Goal: Check status

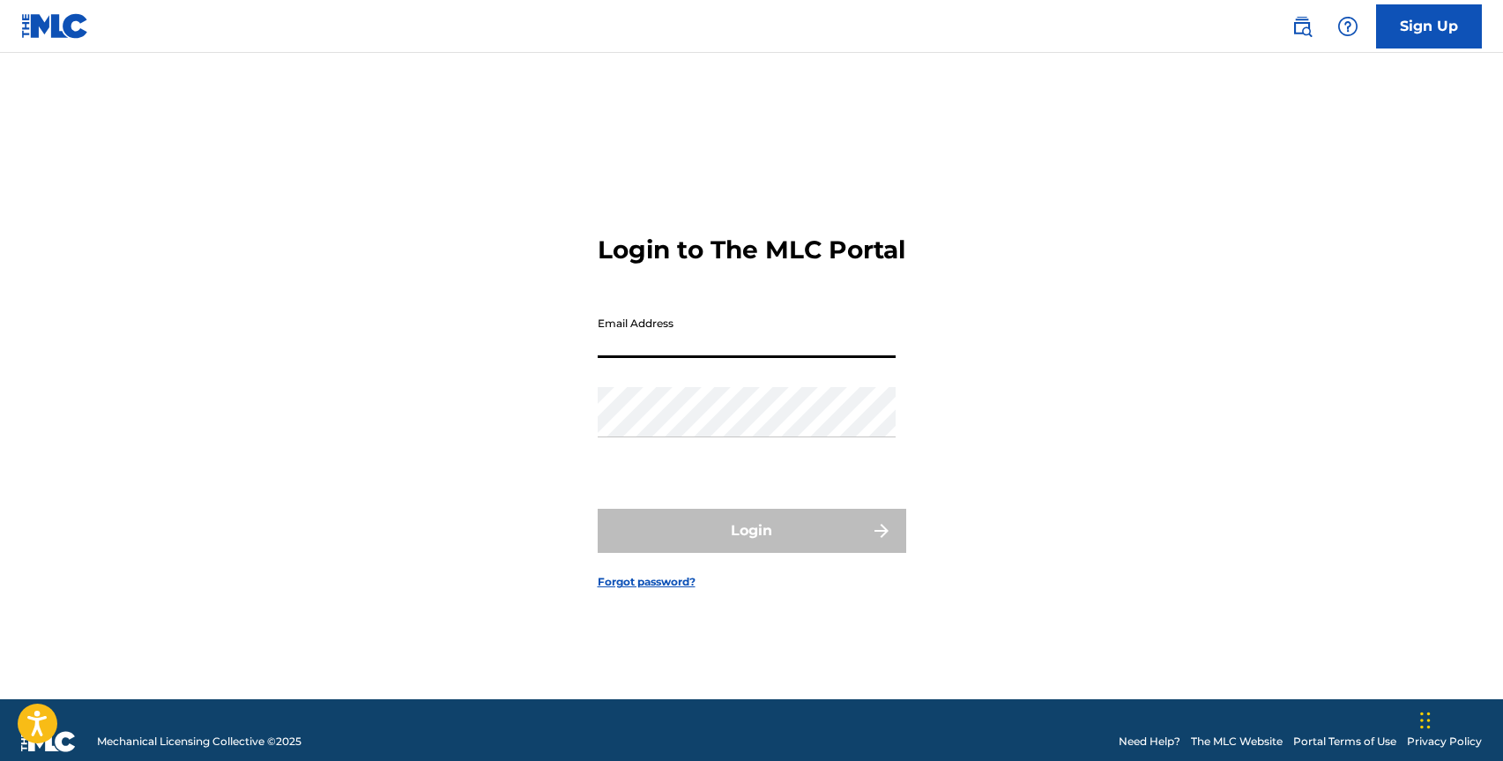
type input "[EMAIL_ADDRESS][DOMAIN_NAME]"
click at [751, 546] on button "Login" at bounding box center [752, 531] width 309 height 44
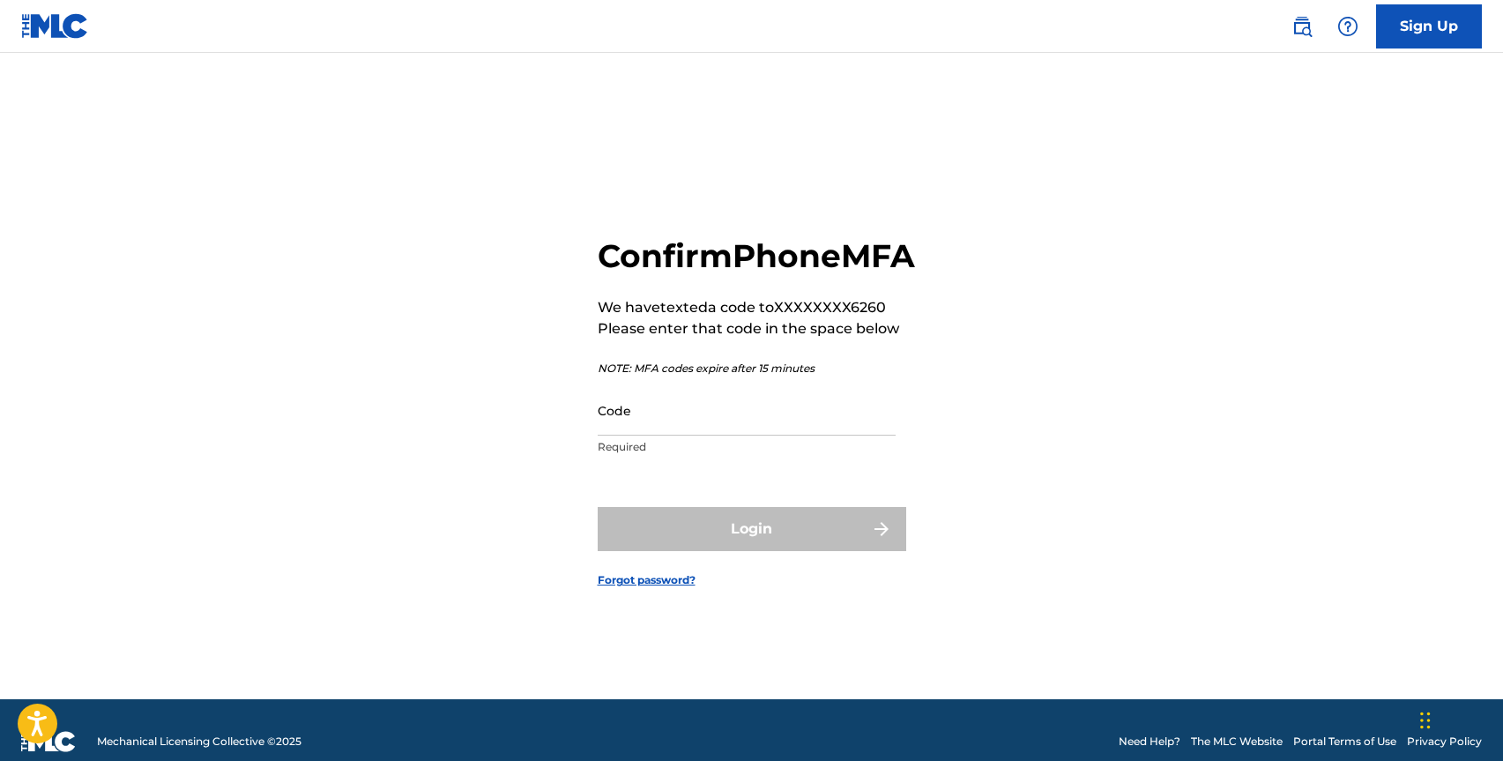
click at [677, 436] on input "Code" at bounding box center [747, 410] width 298 height 50
click at [667, 436] on input "Code" at bounding box center [747, 410] width 298 height 50
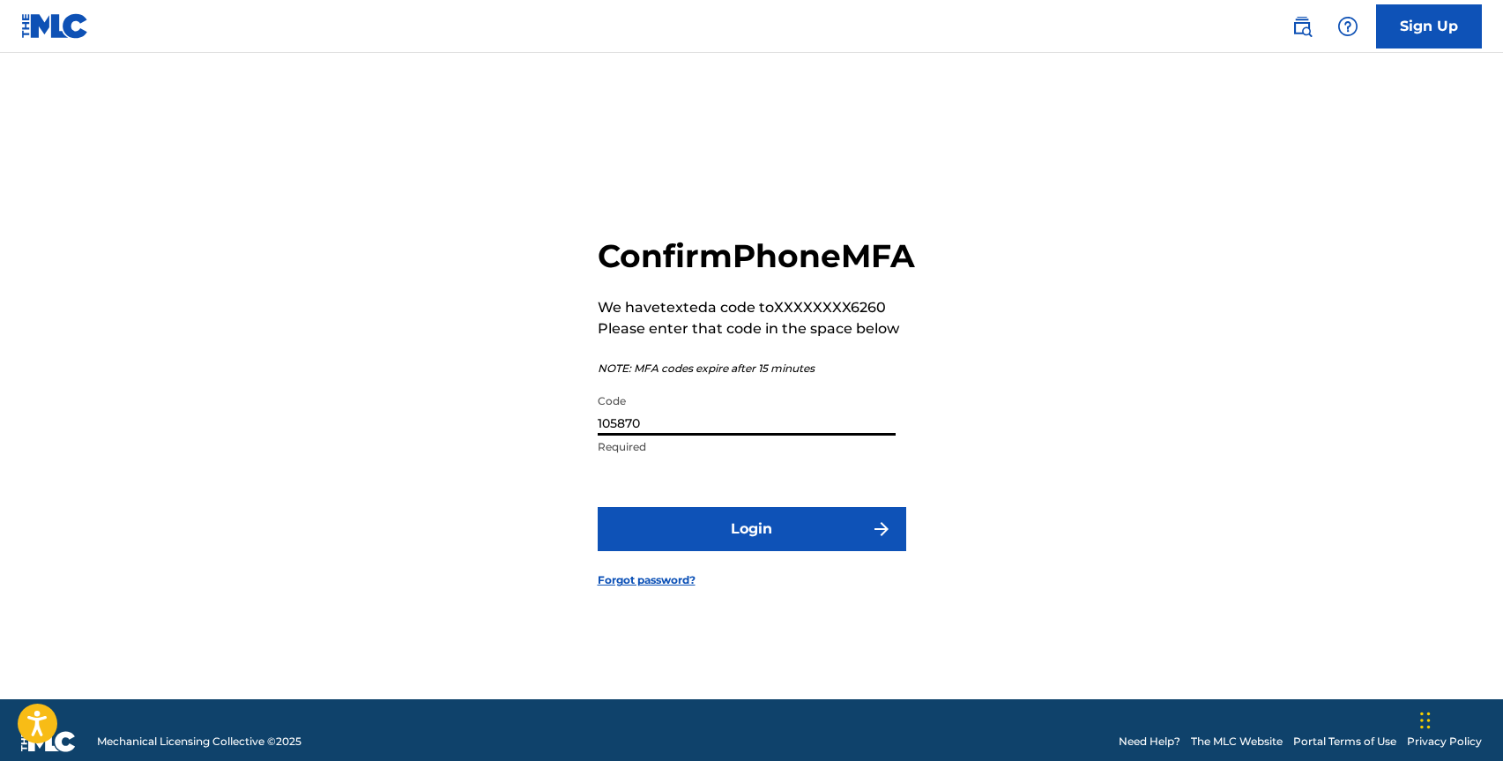
type input "105870"
click at [703, 540] on button "Login" at bounding box center [752, 529] width 309 height 44
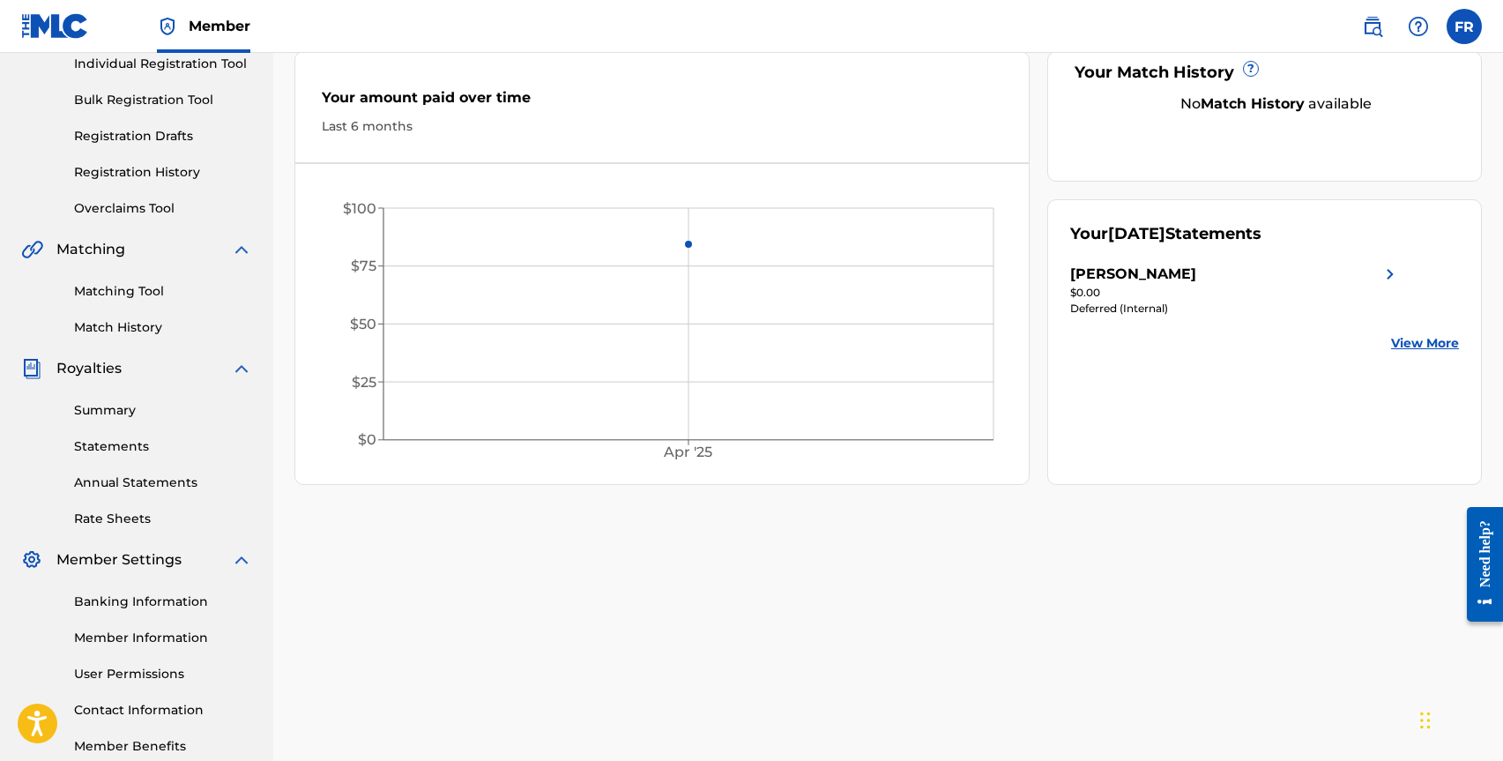
scroll to position [235, 0]
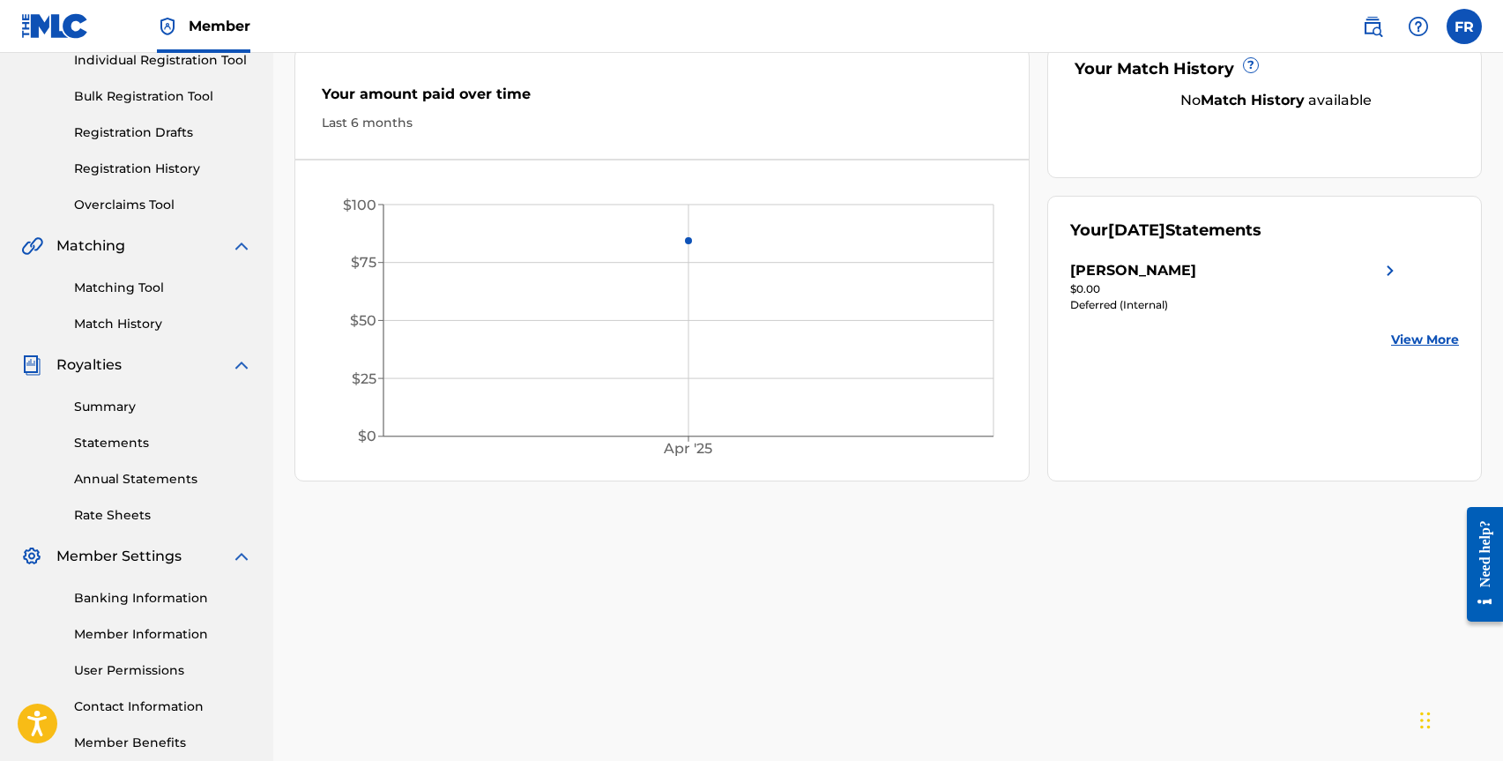
click at [117, 444] on link "Statements" at bounding box center [163, 443] width 178 height 19
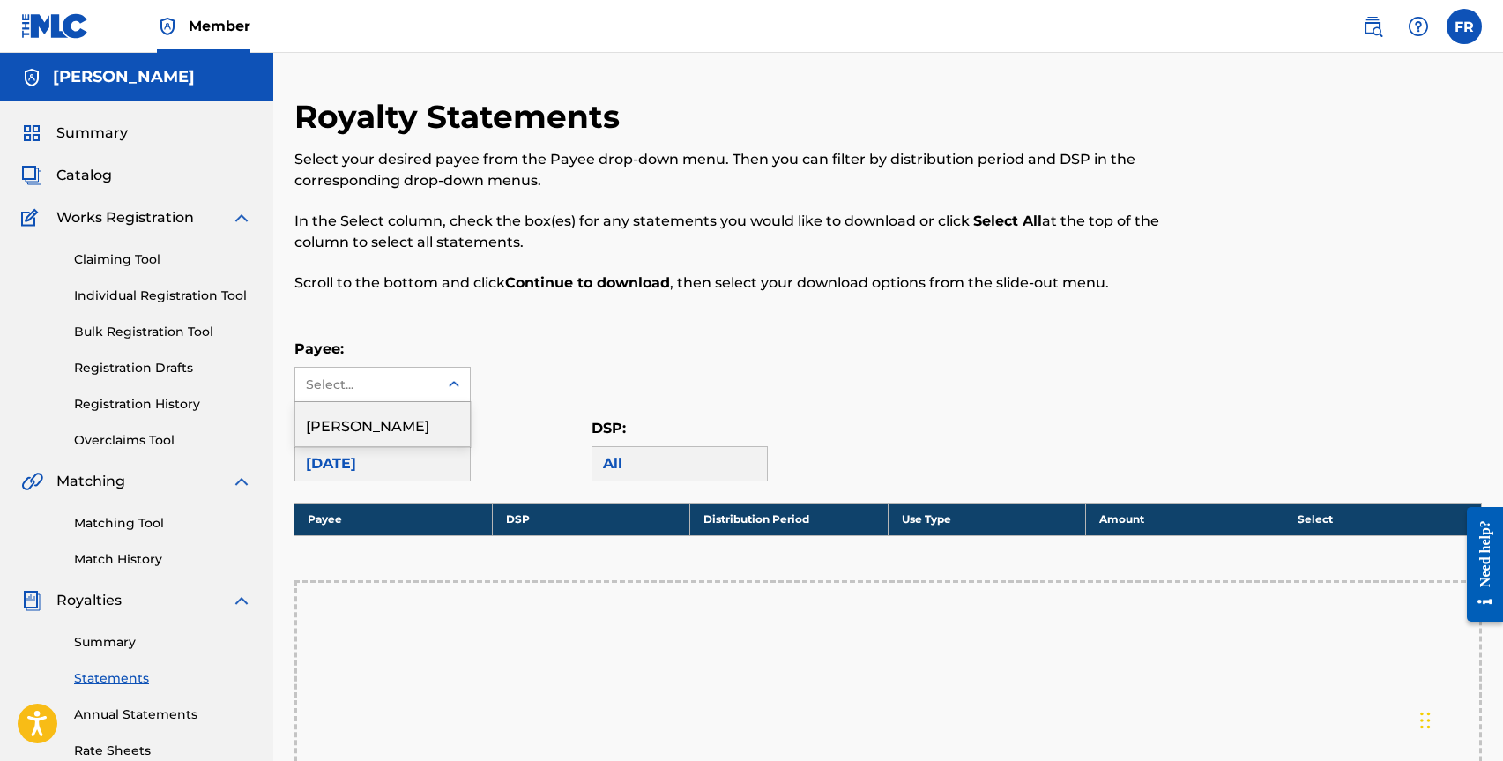
click at [431, 378] on div "Select..." at bounding box center [366, 385] width 143 height 34
click at [370, 419] on div "[PERSON_NAME]" at bounding box center [382, 424] width 175 height 44
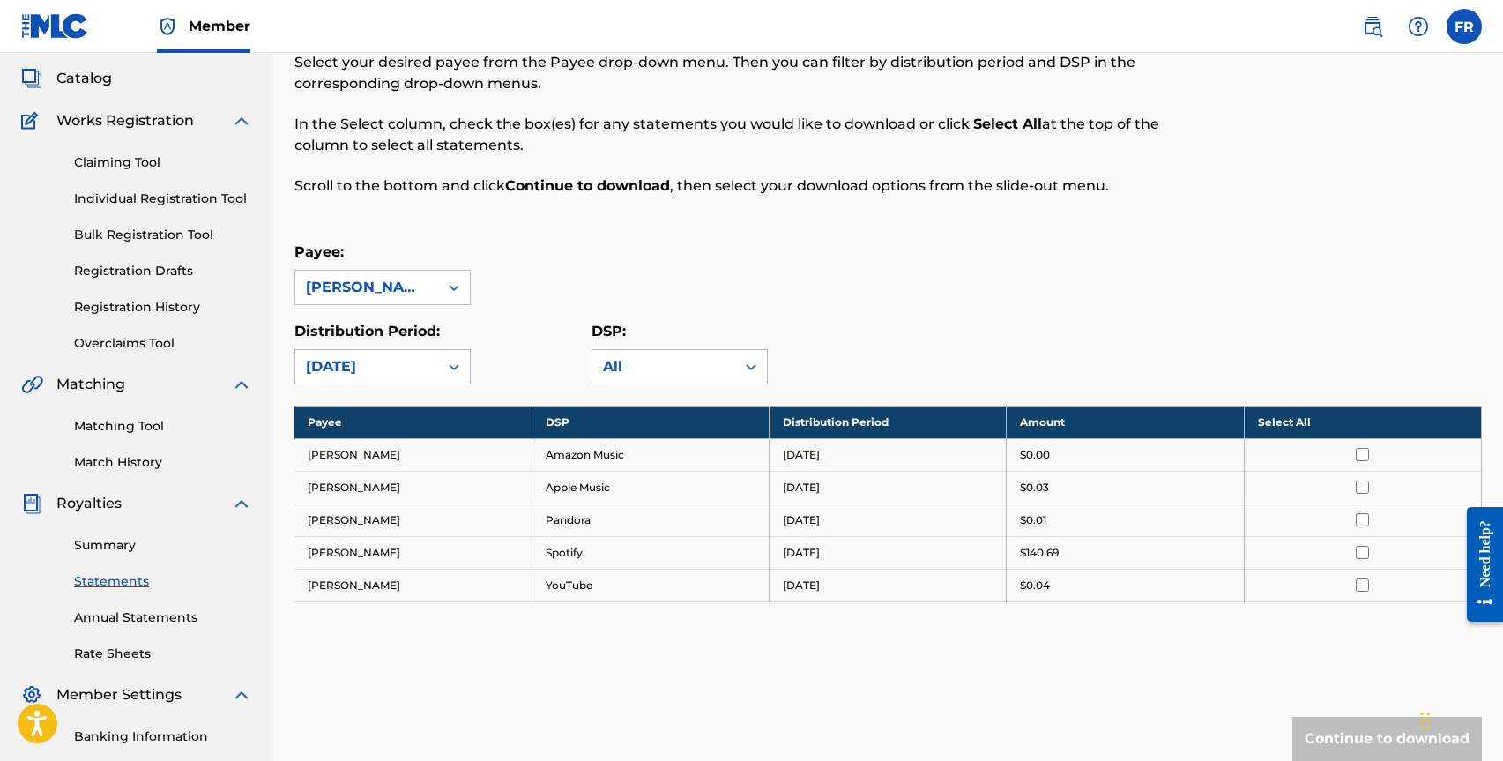
scroll to position [108, 0]
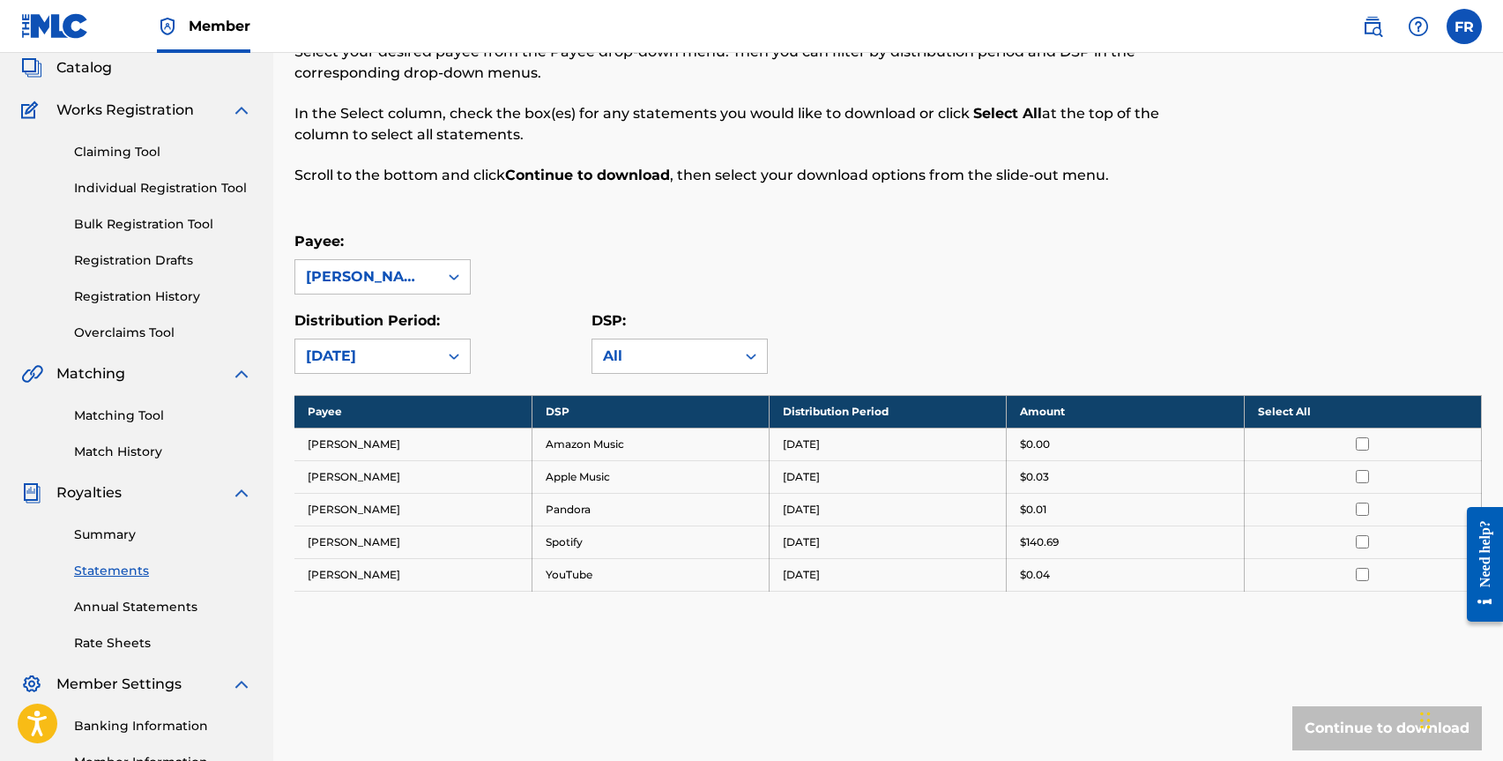
click at [114, 533] on link "Summary" at bounding box center [163, 535] width 178 height 19
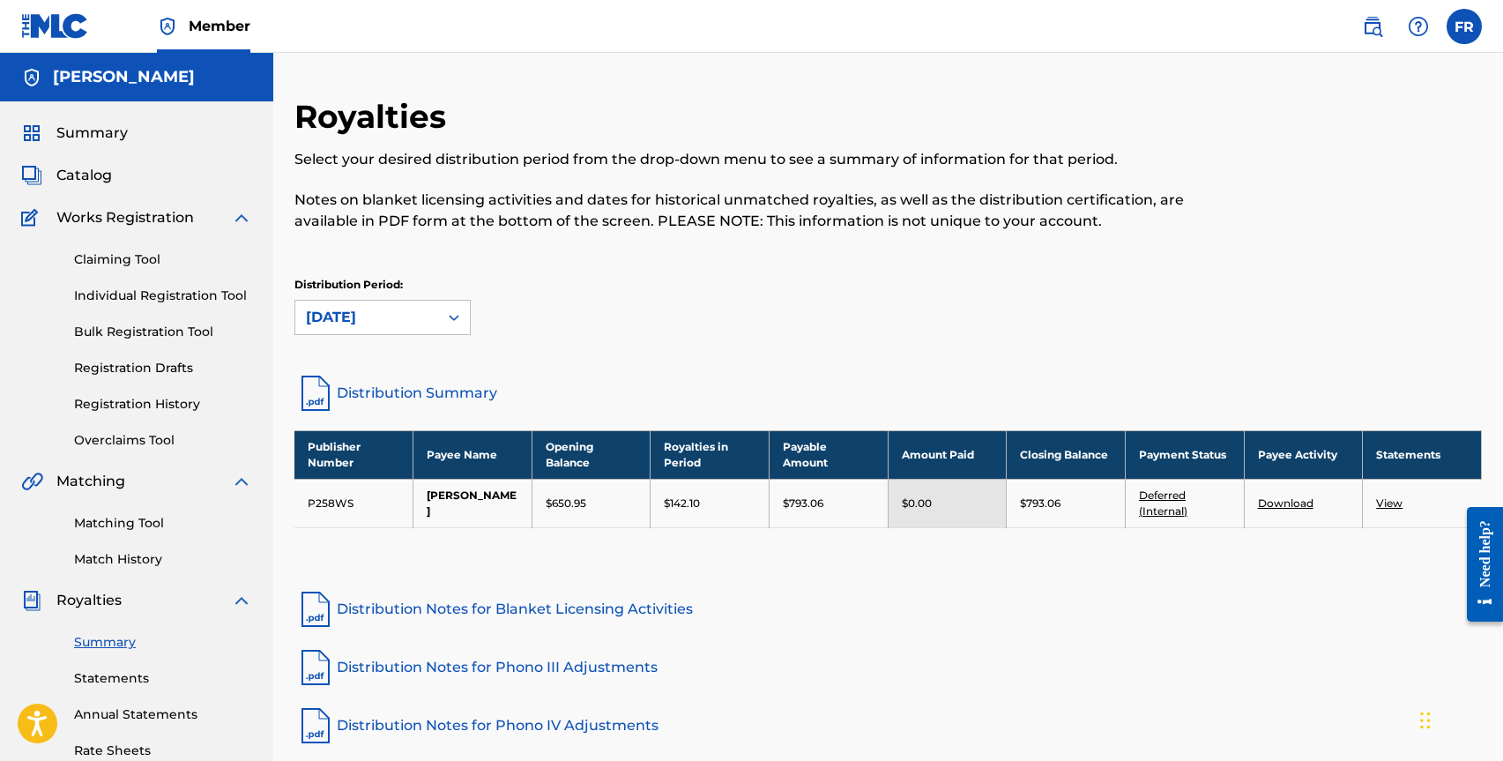
click at [1123, 555] on div "Publisher Number Payee Name Opening Balance Royalties in Period Payable Amount …" at bounding box center [888, 501] width 1188 height 142
